Goal: Transaction & Acquisition: Purchase product/service

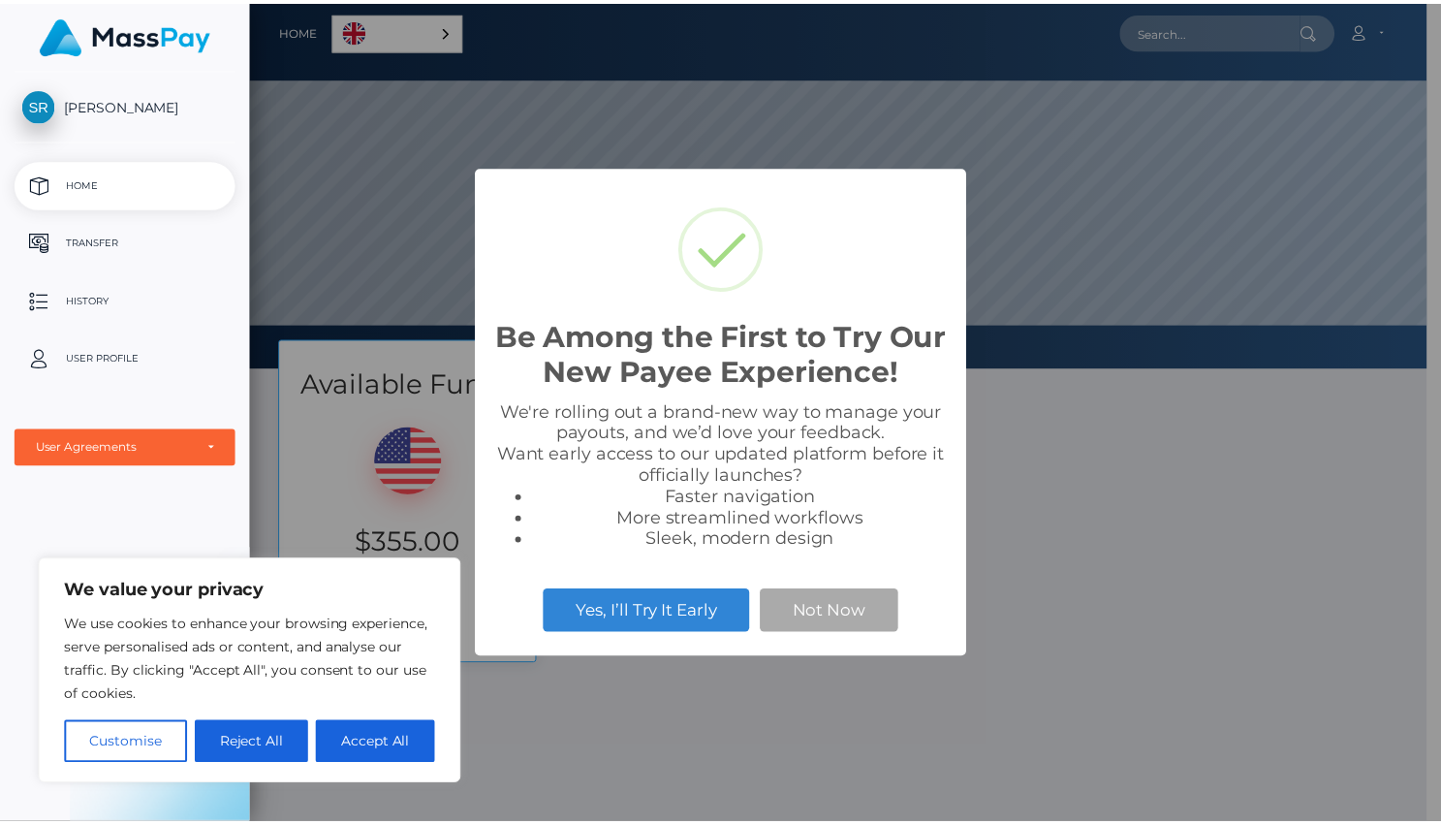
scroll to position [368, 1189]
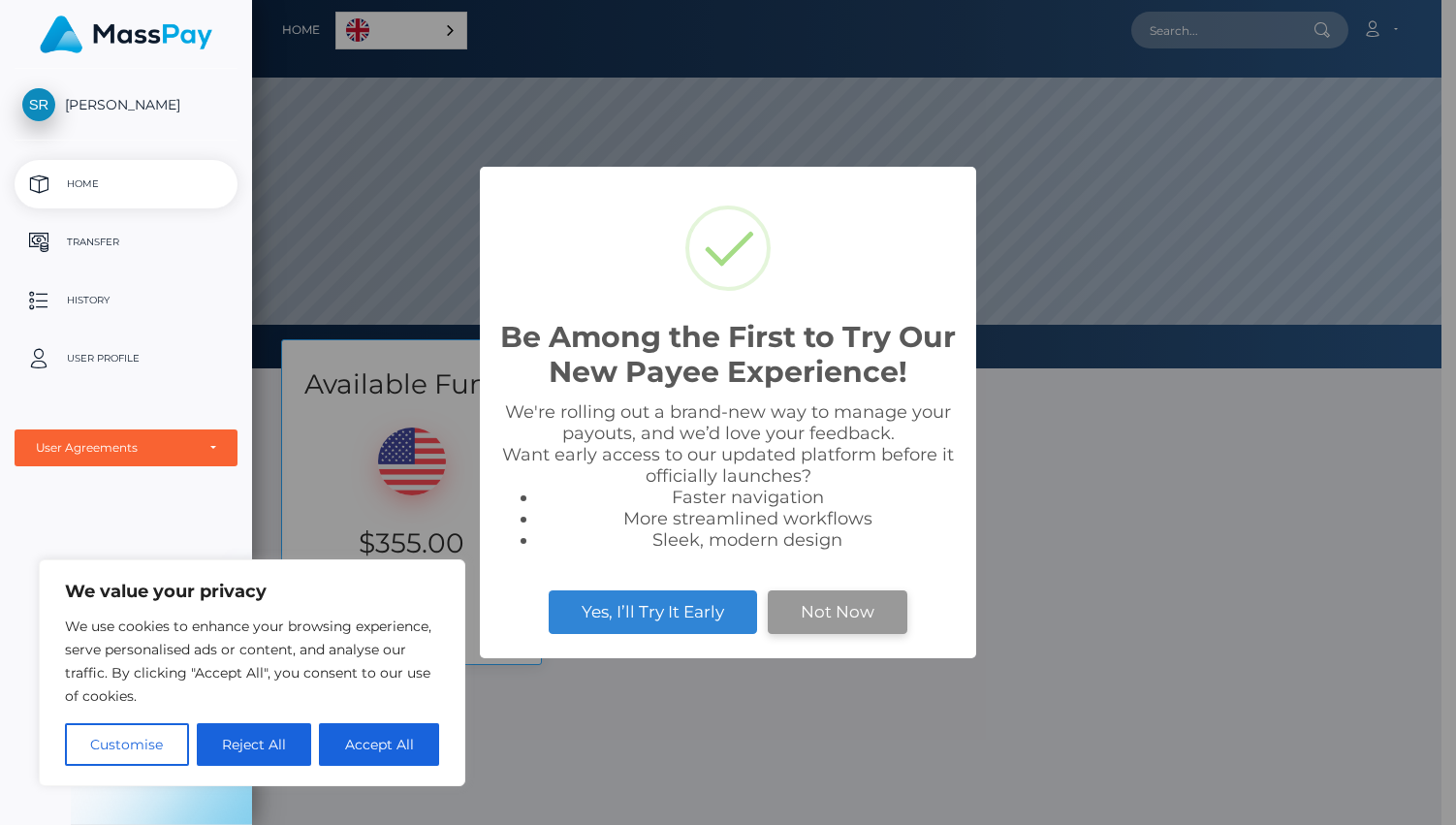
click at [852, 606] on button "Not Now" at bounding box center [838, 611] width 140 height 43
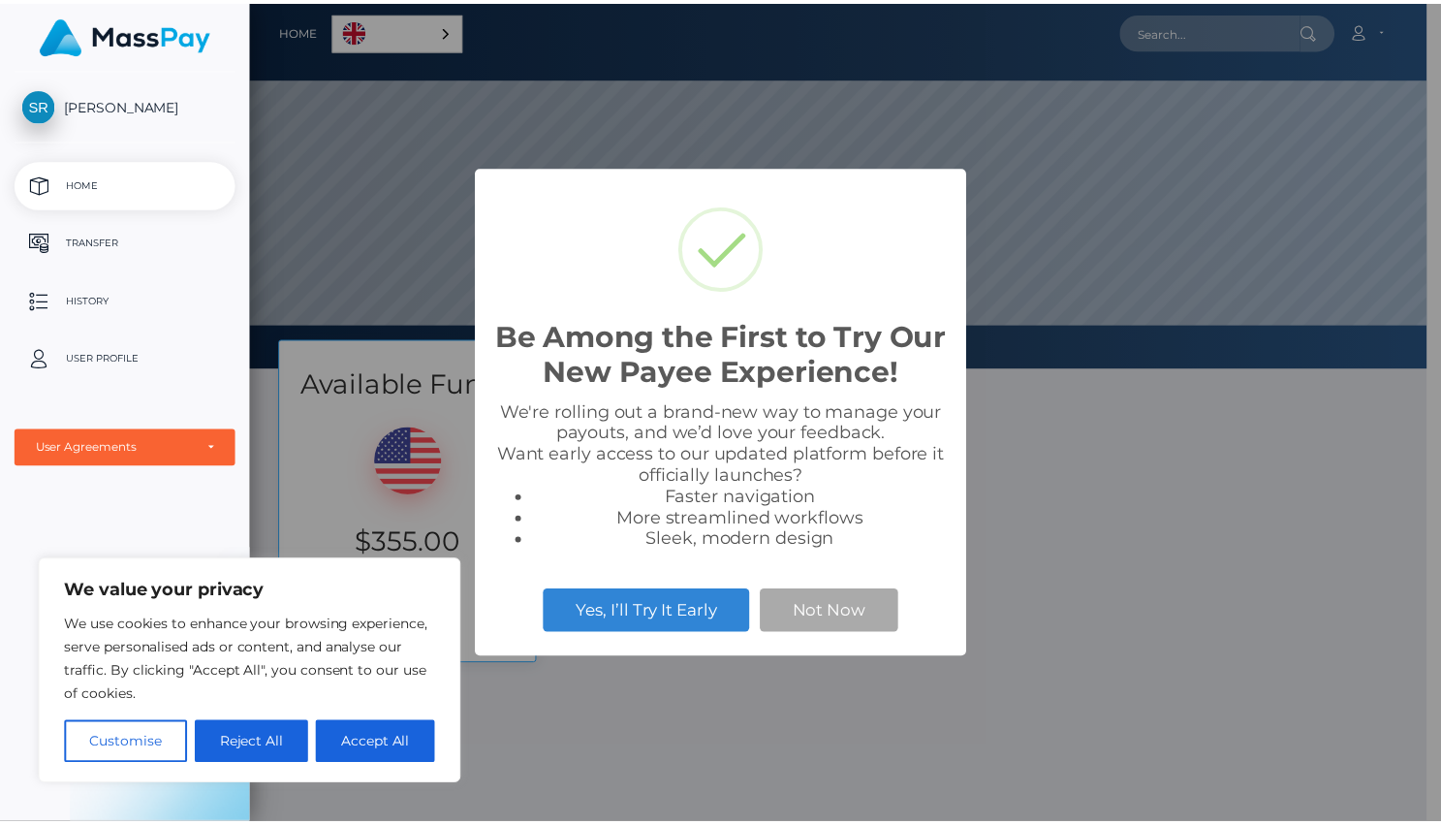
scroll to position [968973, 968152]
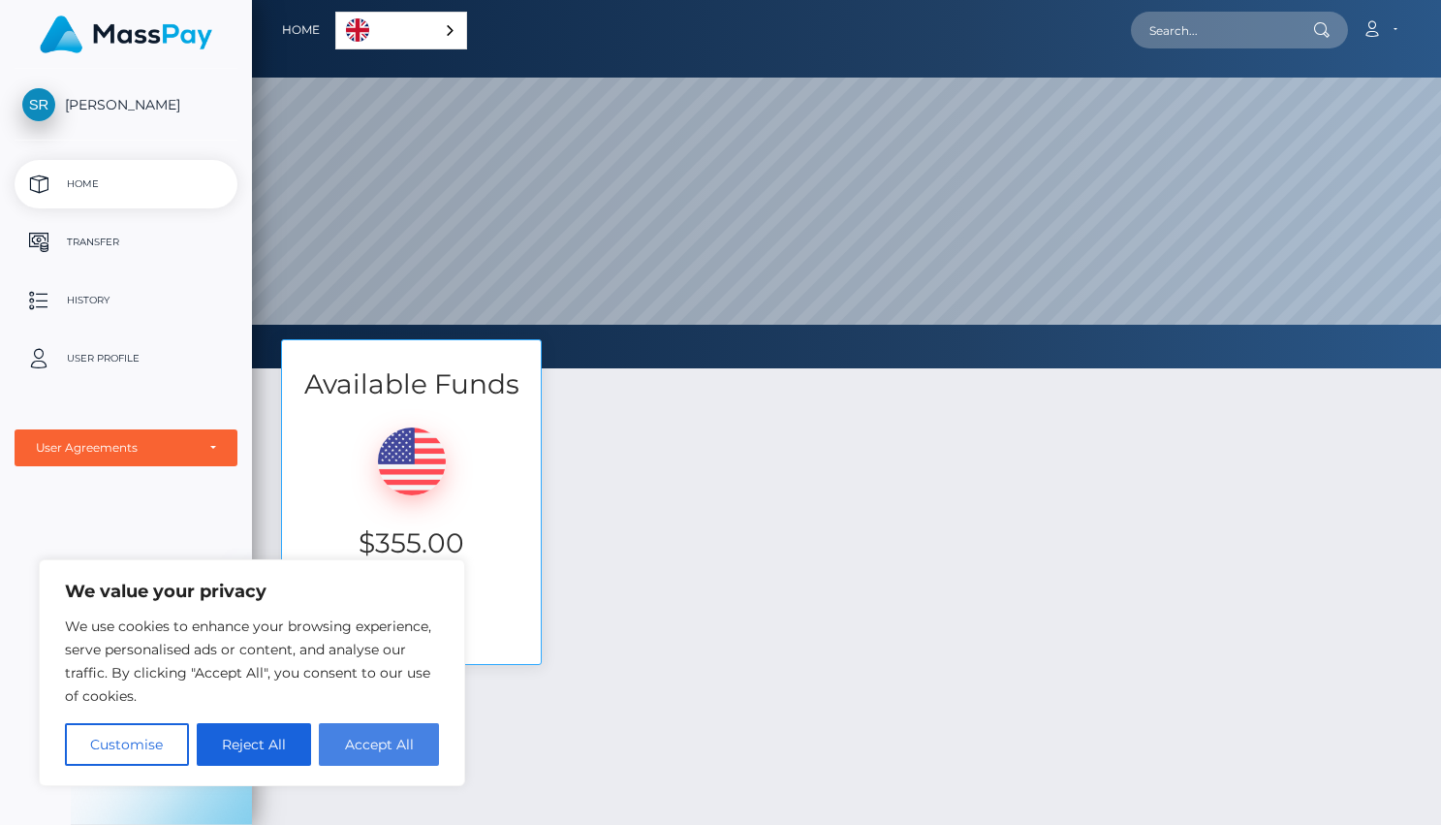
click at [369, 760] on button "Accept All" at bounding box center [379, 744] width 120 height 43
checkbox input "true"
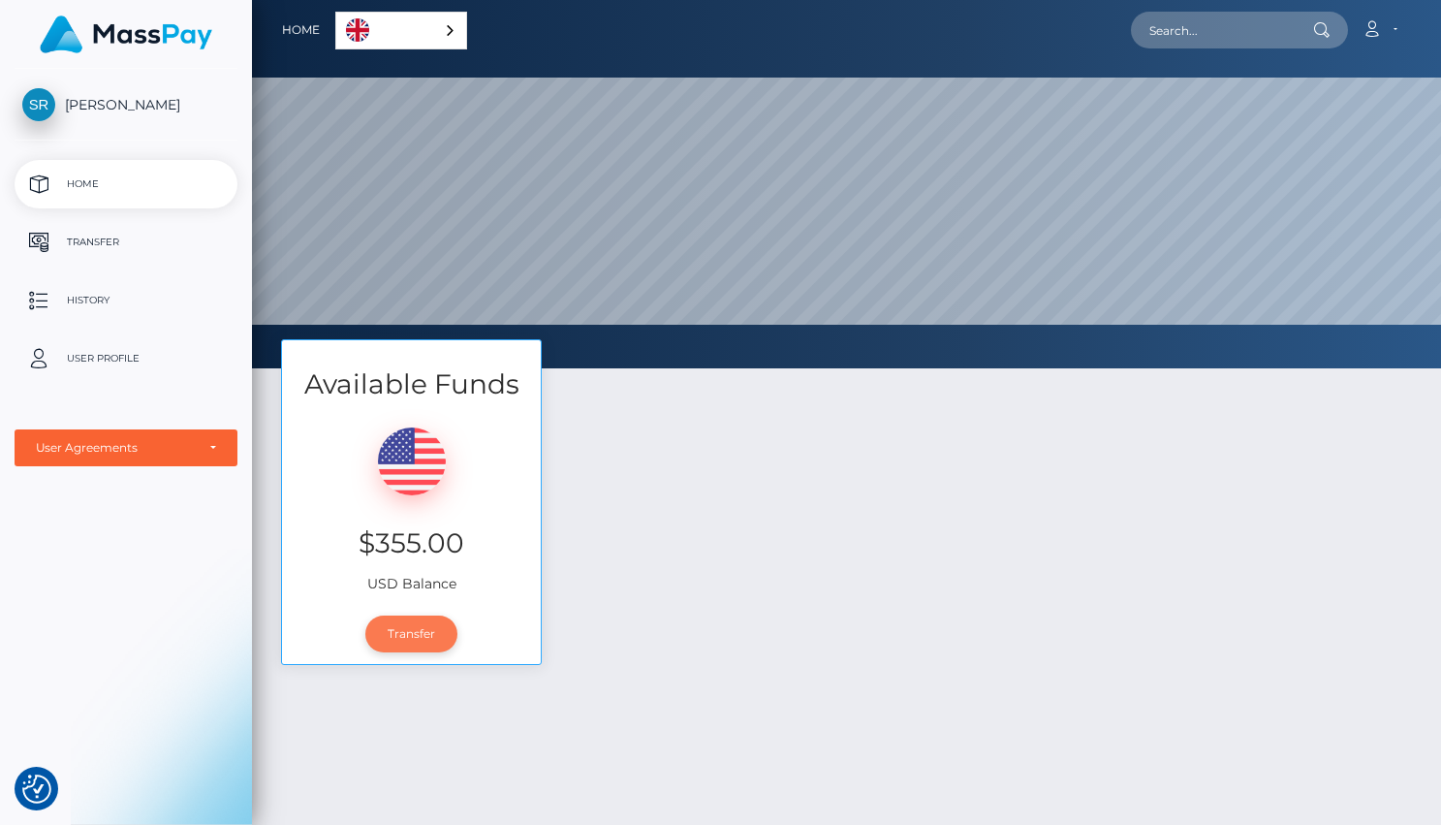
click at [411, 632] on link "Transfer" at bounding box center [411, 634] width 92 height 37
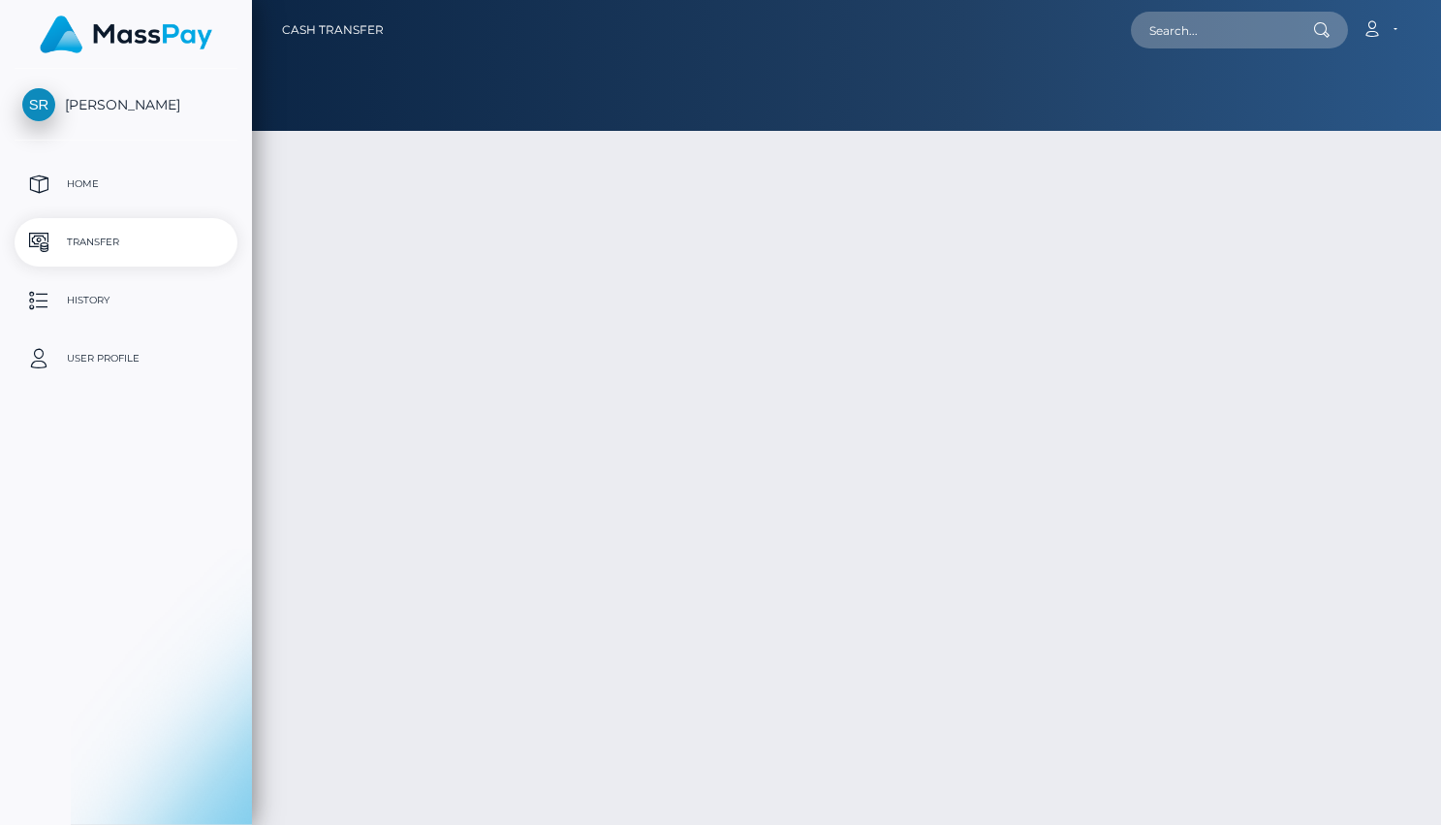
type input "355"
select select
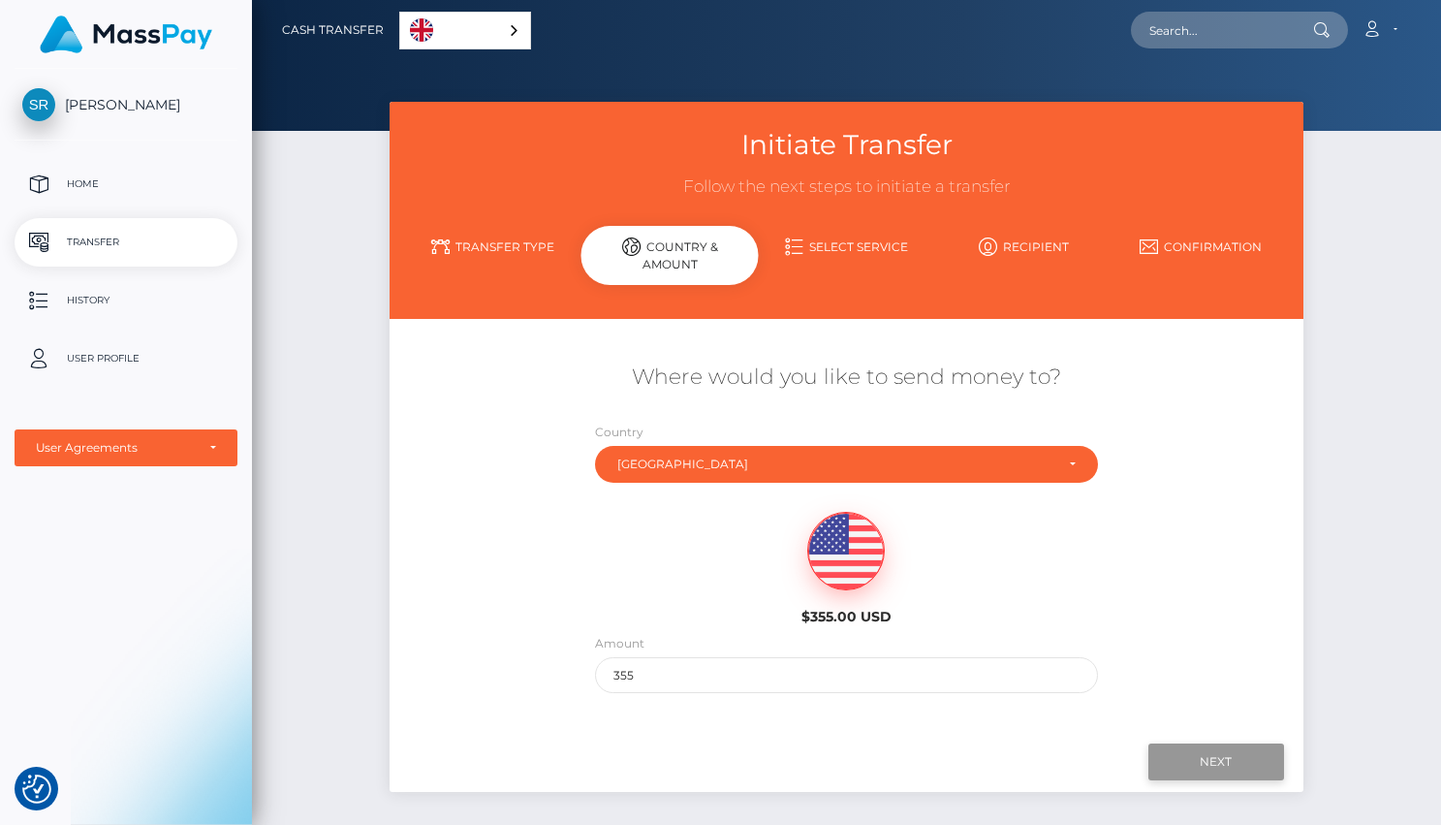
click at [1207, 765] on input "Next" at bounding box center [1217, 761] width 136 height 37
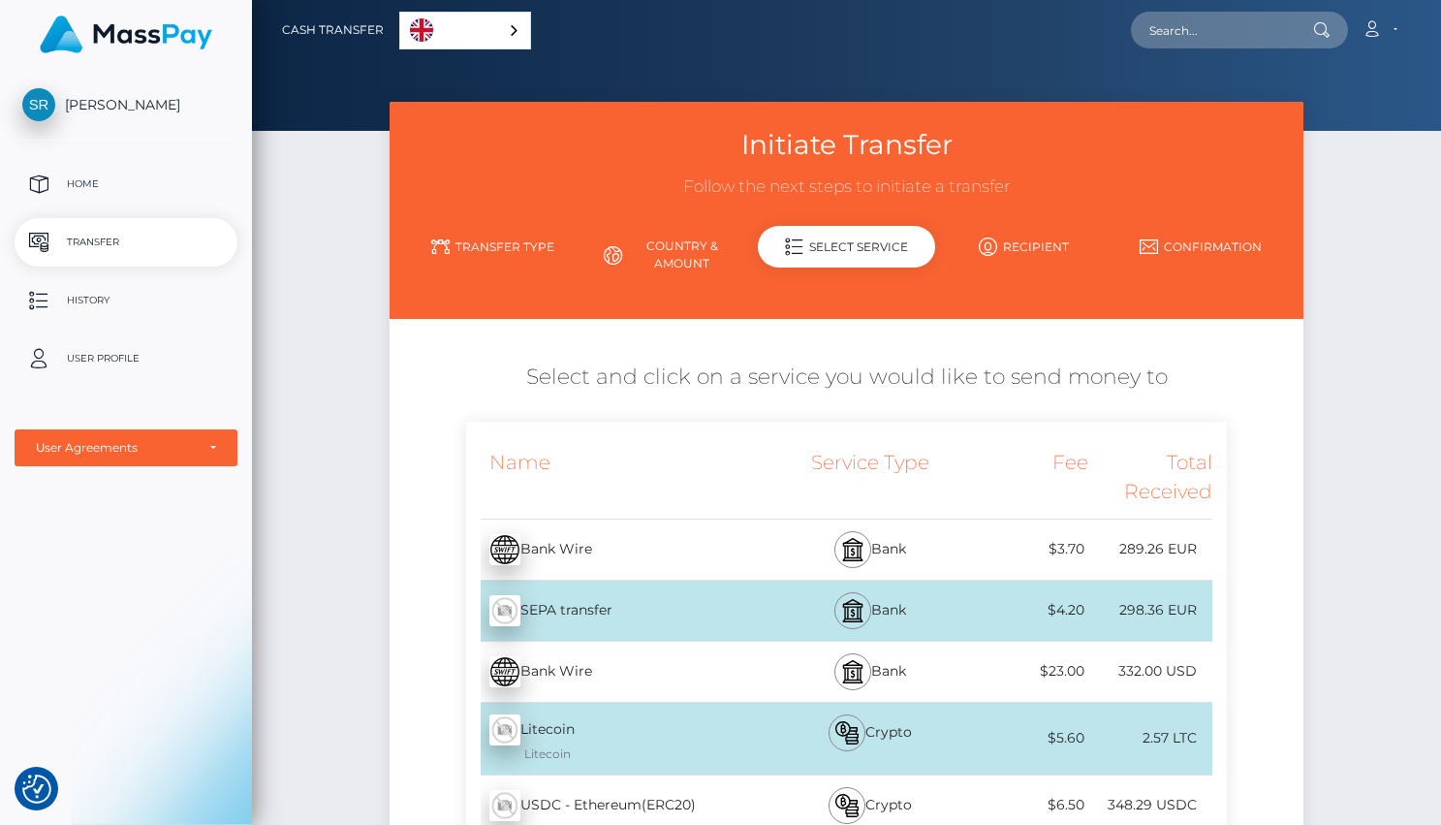
click at [563, 534] on div "Bank Wire - EUR" at bounding box center [621, 549] width 311 height 54
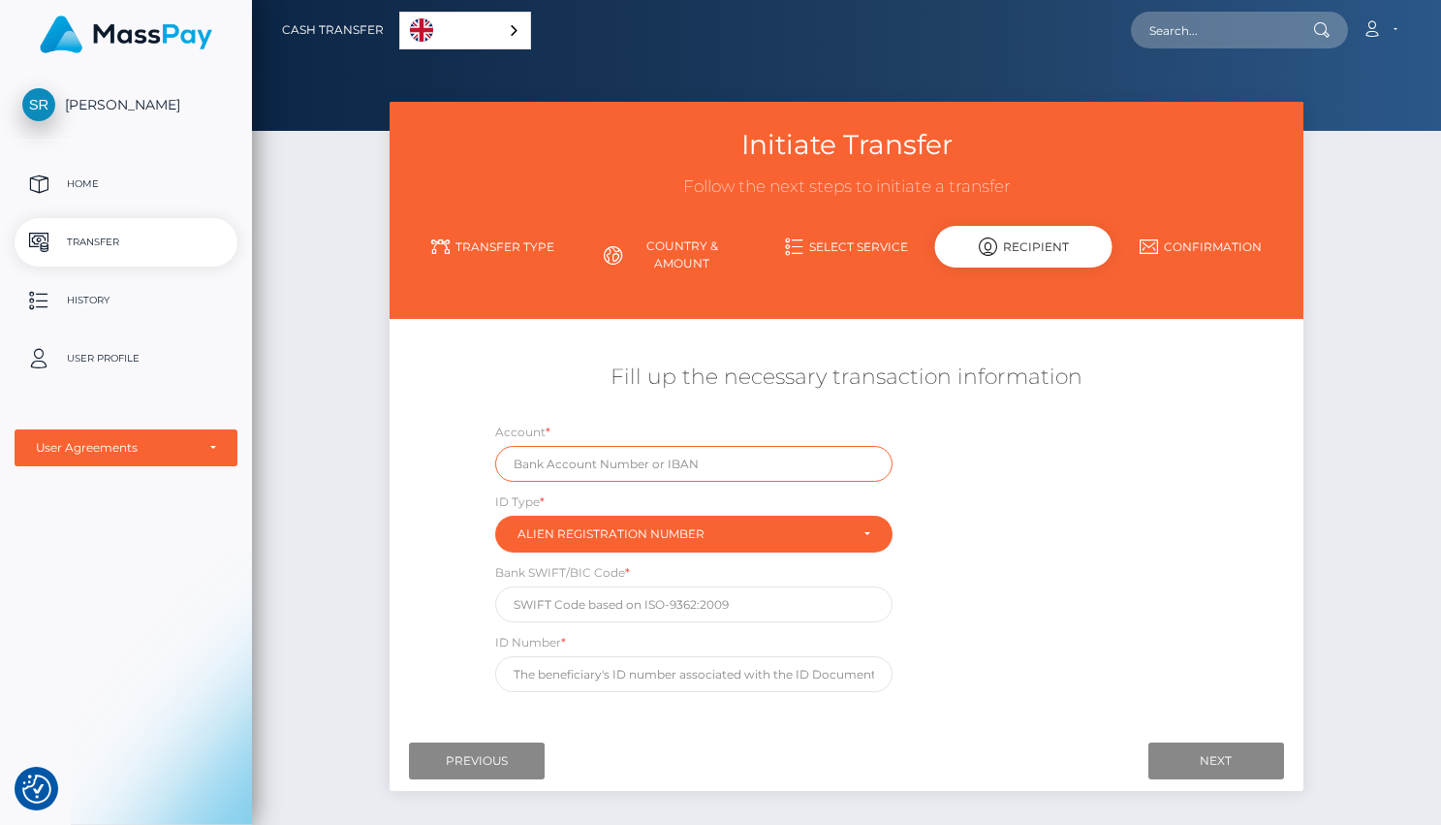
click at [710, 461] on input "text" at bounding box center [694, 464] width 398 height 36
click at [516, 767] on input "Previous" at bounding box center [477, 761] width 136 height 37
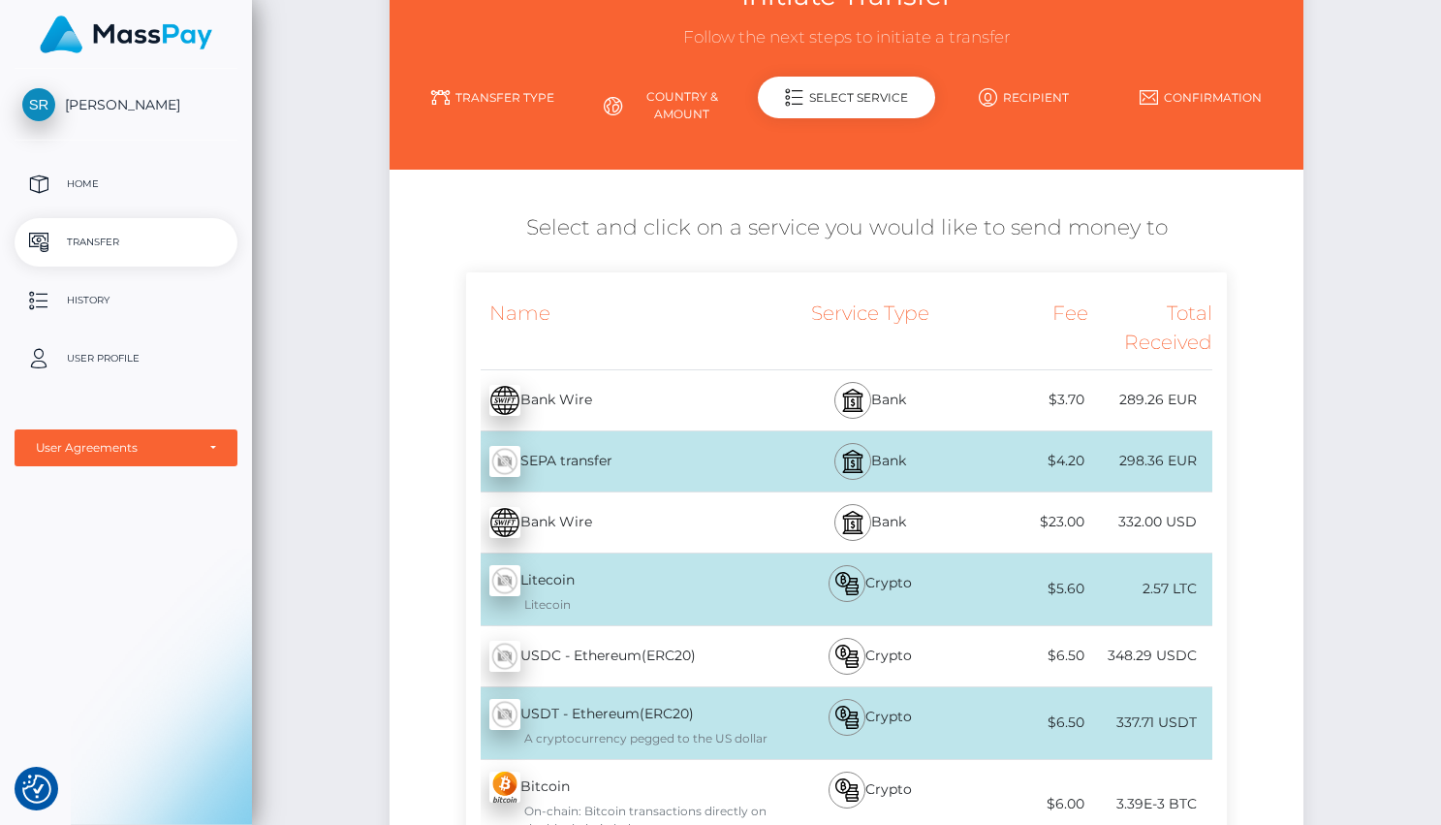
scroll to position [166, 0]
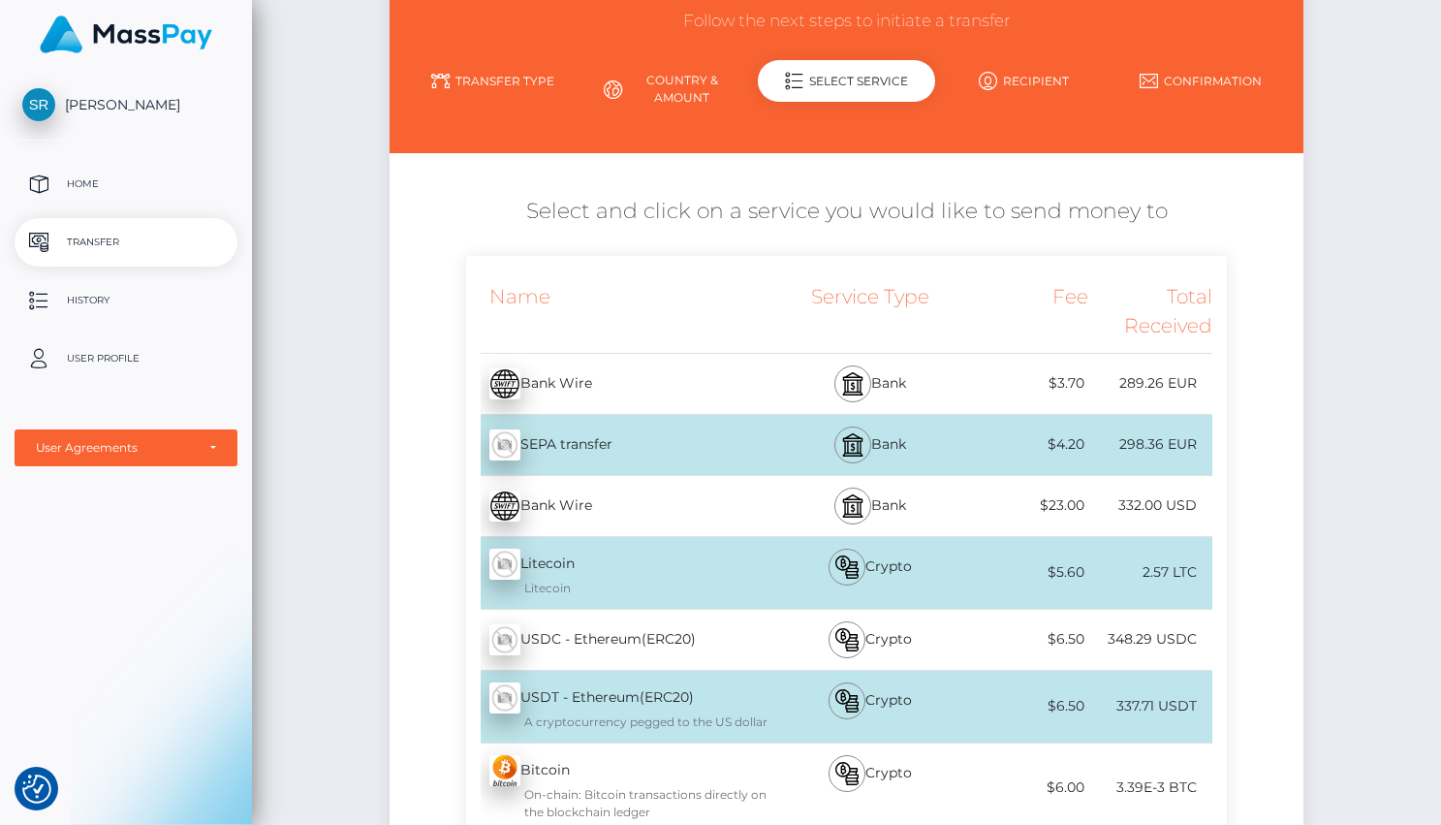
click at [666, 388] on div "Bank Wire - EUR" at bounding box center [621, 384] width 311 height 54
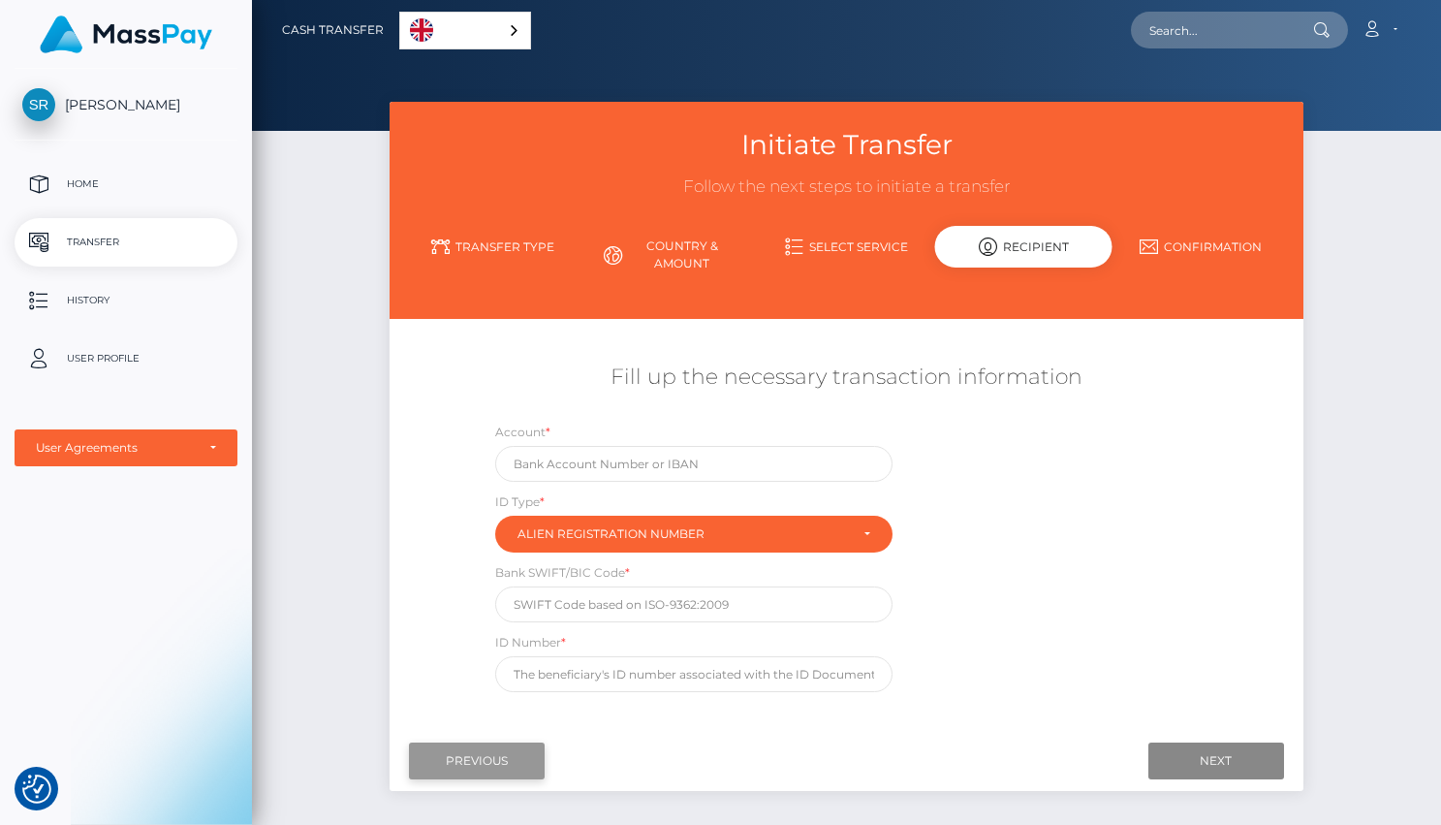
click at [468, 762] on input "Previous" at bounding box center [477, 761] width 136 height 37
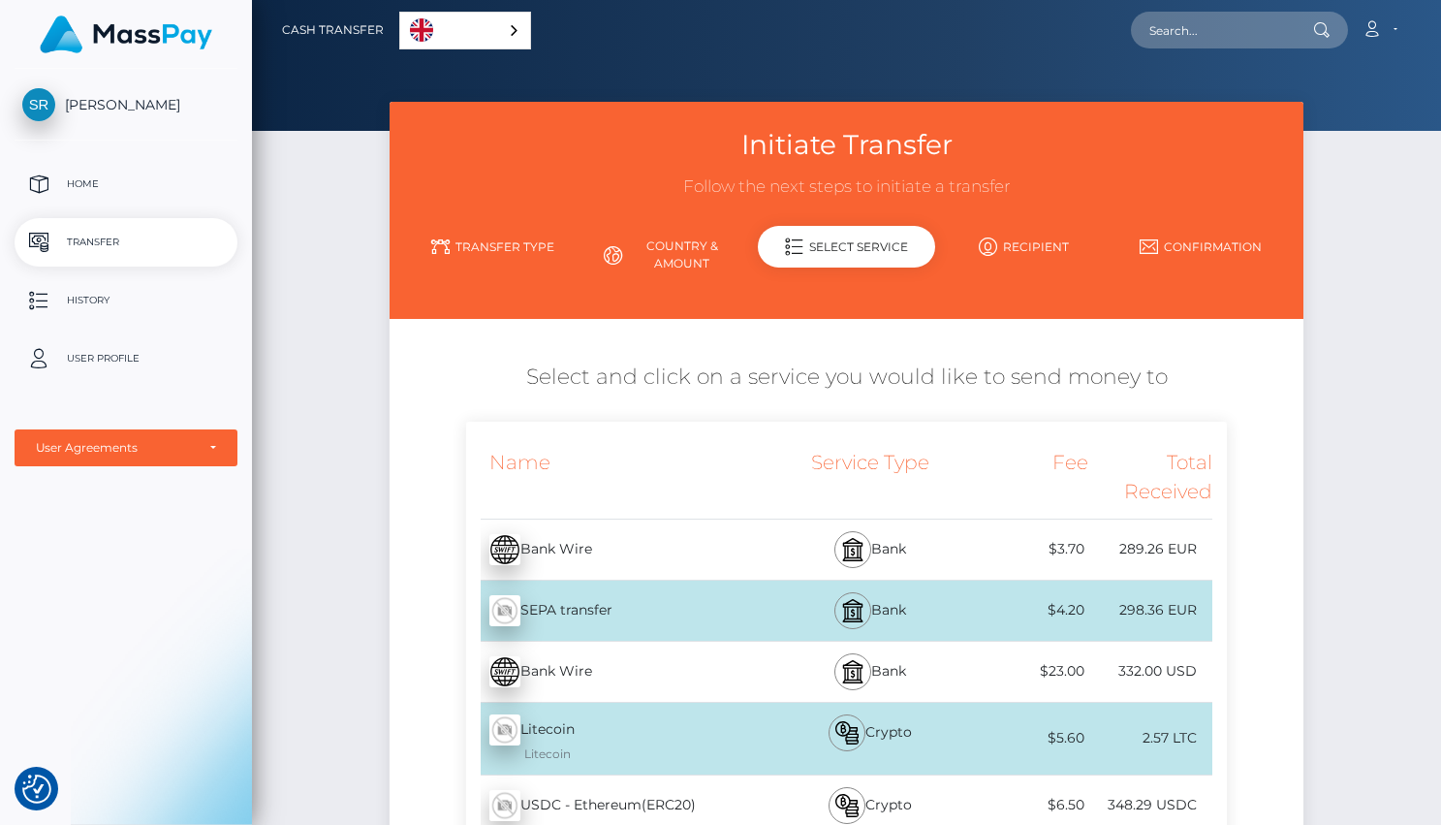
click at [679, 619] on div "SEPA transfer - EUR" at bounding box center [621, 611] width 311 height 54
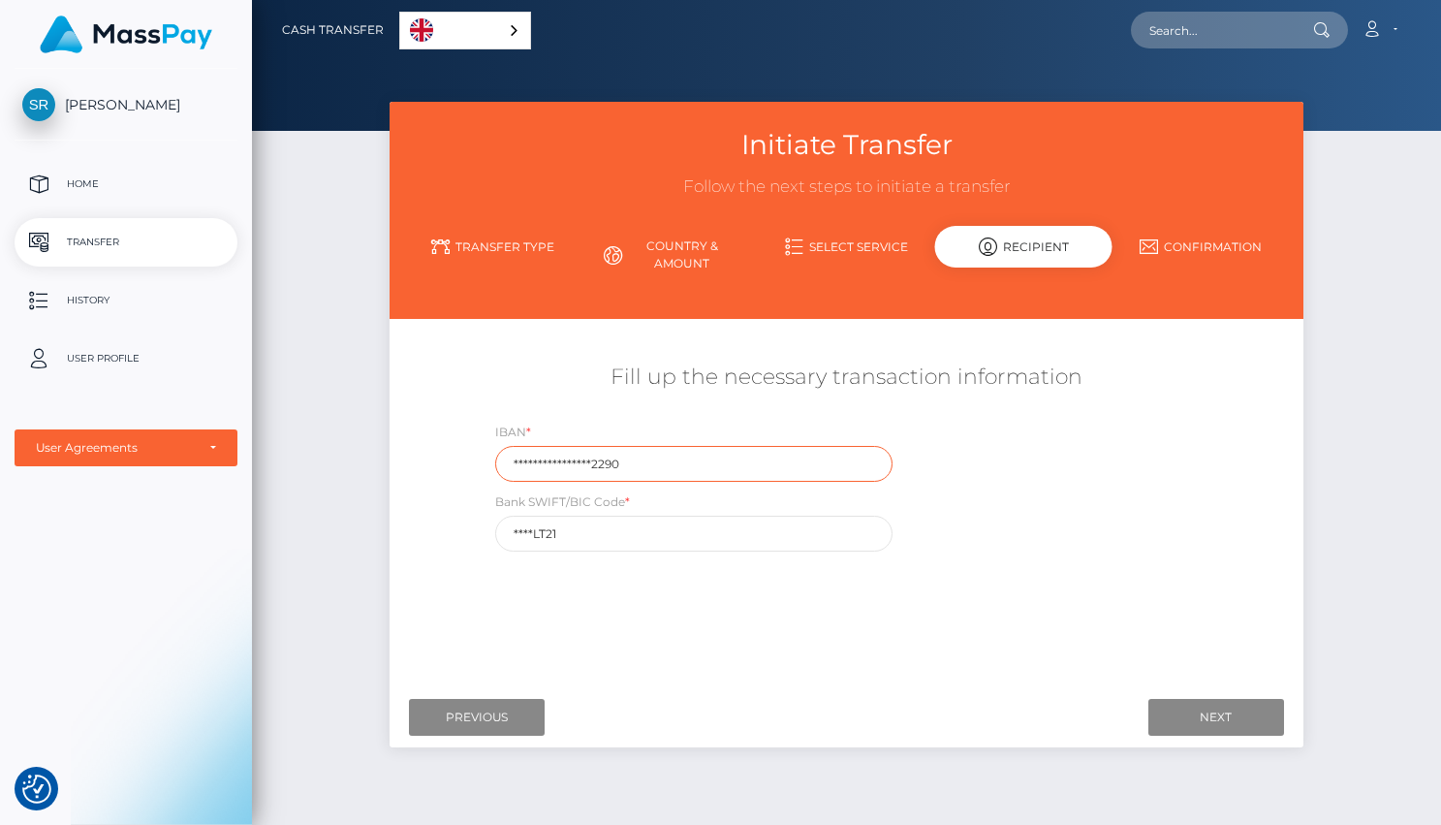
click at [794, 479] on input "**********" at bounding box center [694, 464] width 398 height 36
click at [732, 478] on input "**********" at bounding box center [694, 464] width 398 height 36
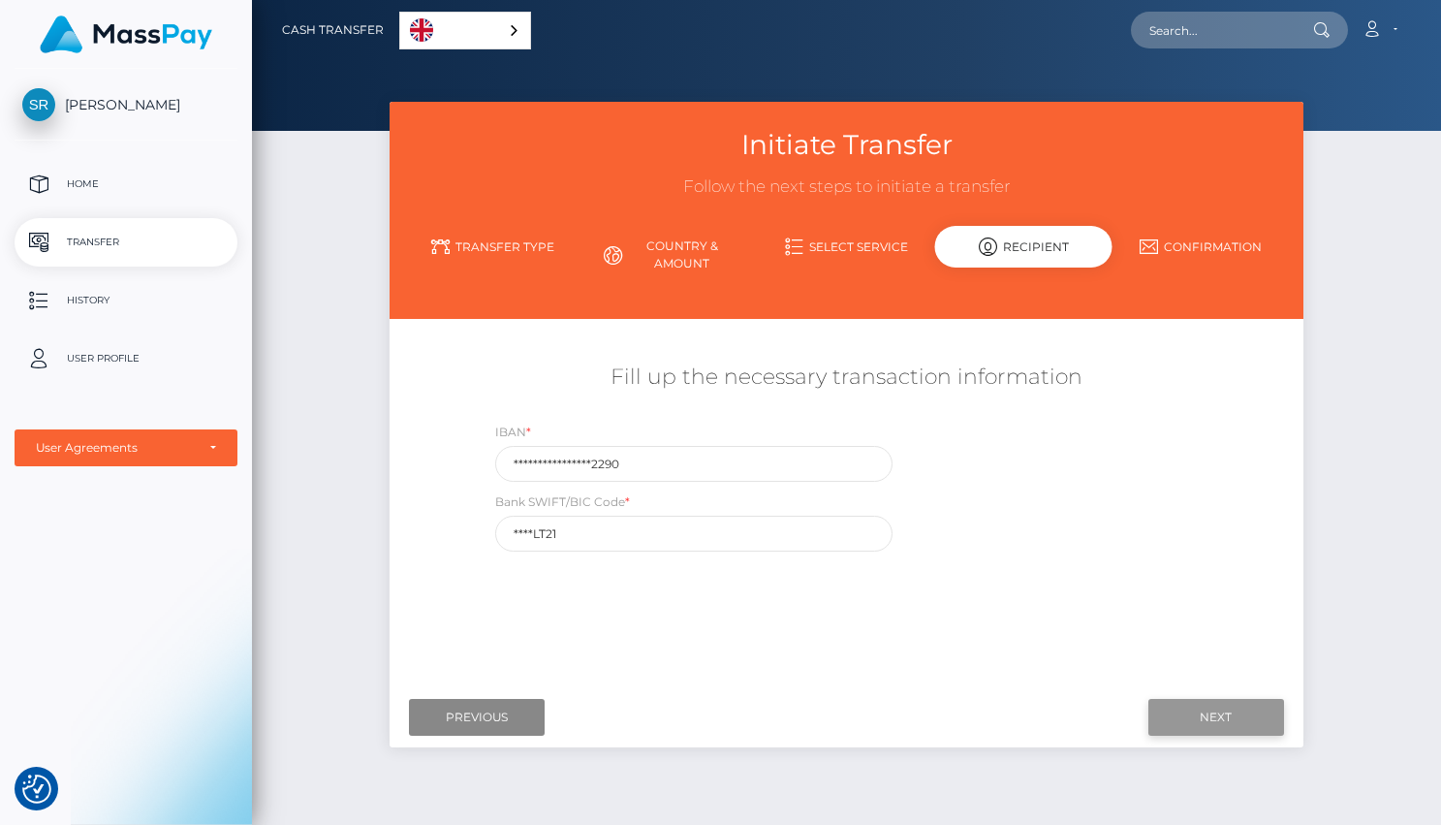
click at [1192, 706] on input "Next" at bounding box center [1217, 717] width 136 height 37
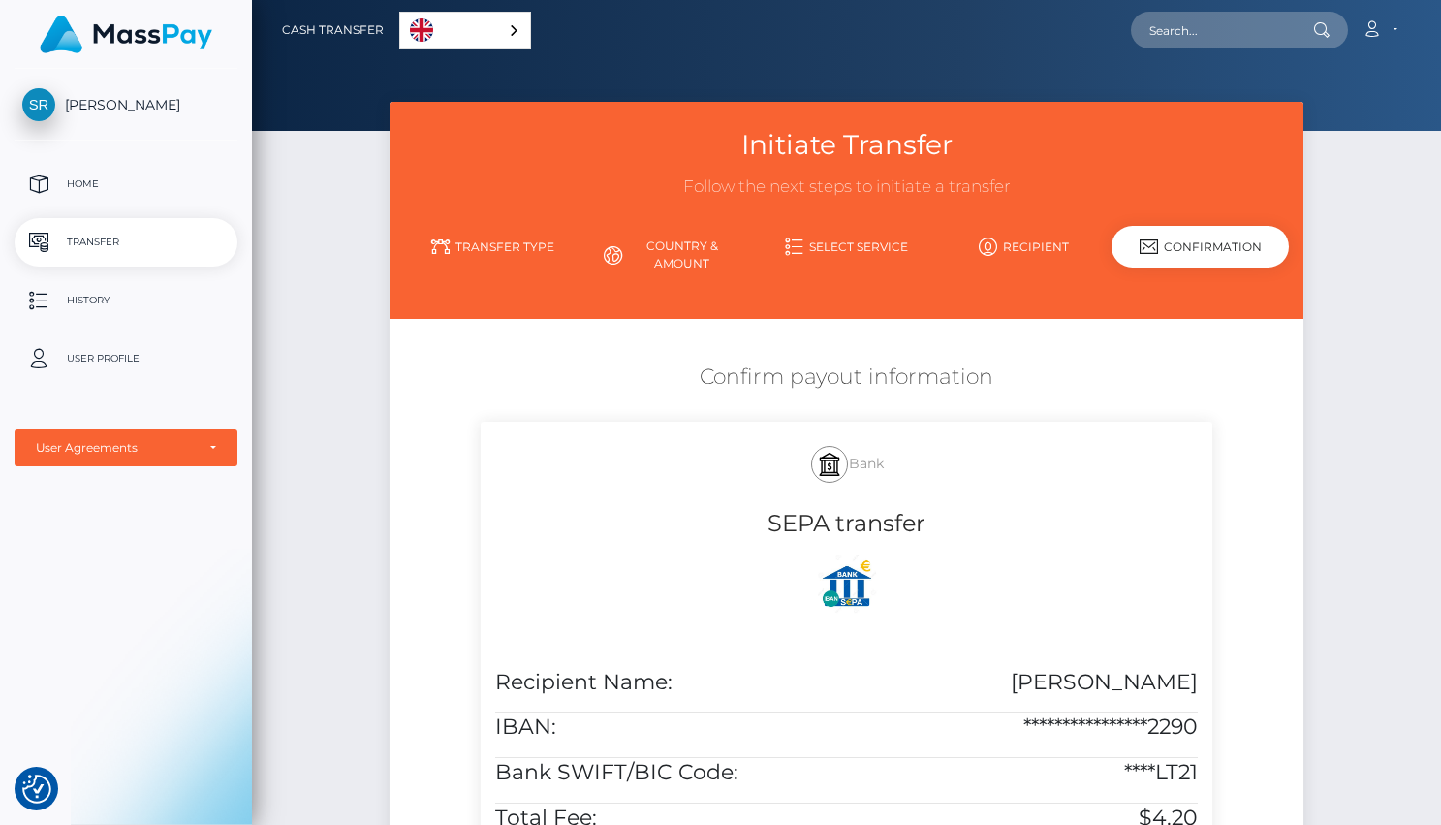
scroll to position [519, 0]
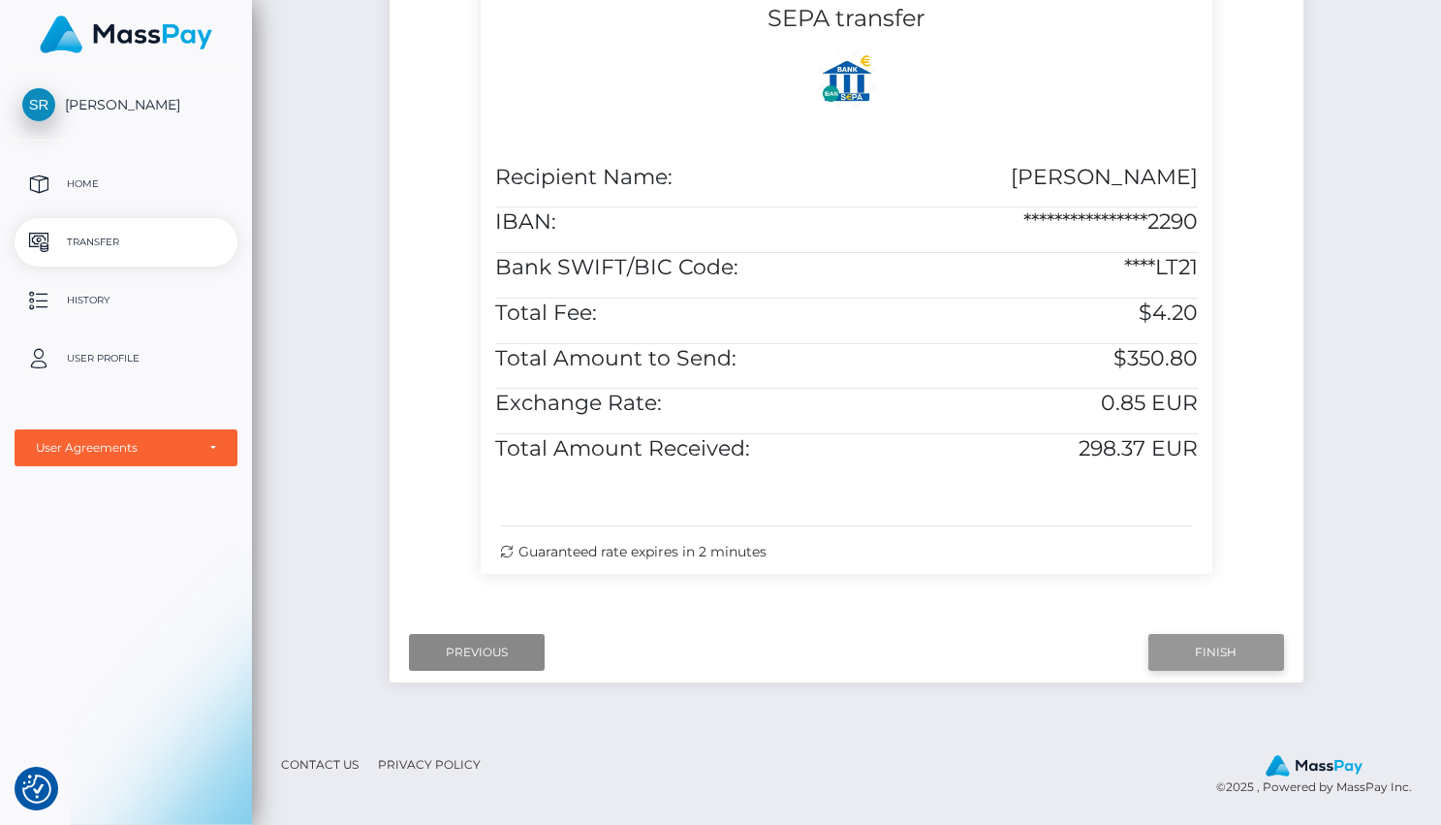
click at [1256, 644] on input "Finish" at bounding box center [1217, 652] width 136 height 37
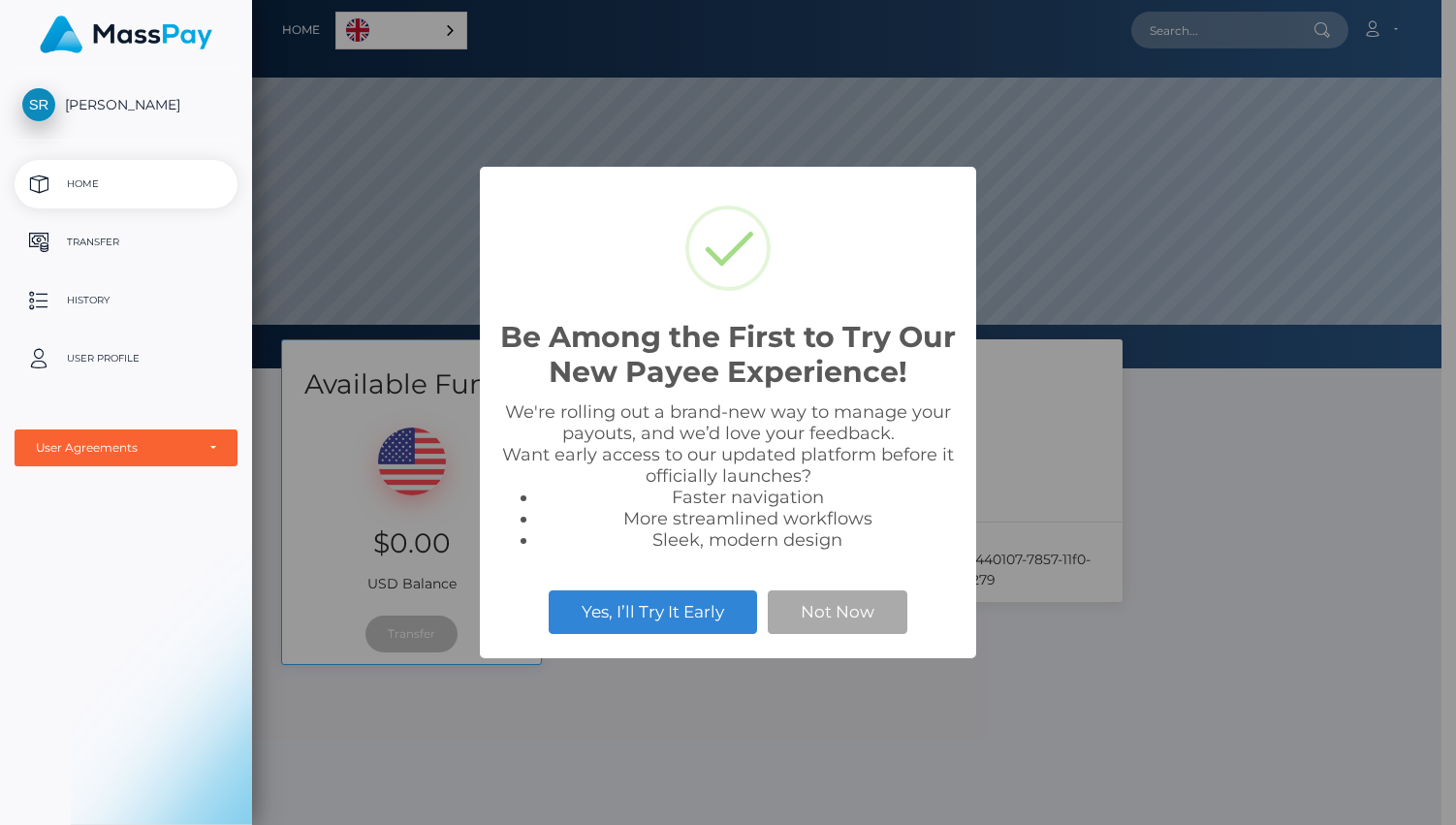
scroll to position [368, 1189]
